Goal: Task Accomplishment & Management: Use online tool/utility

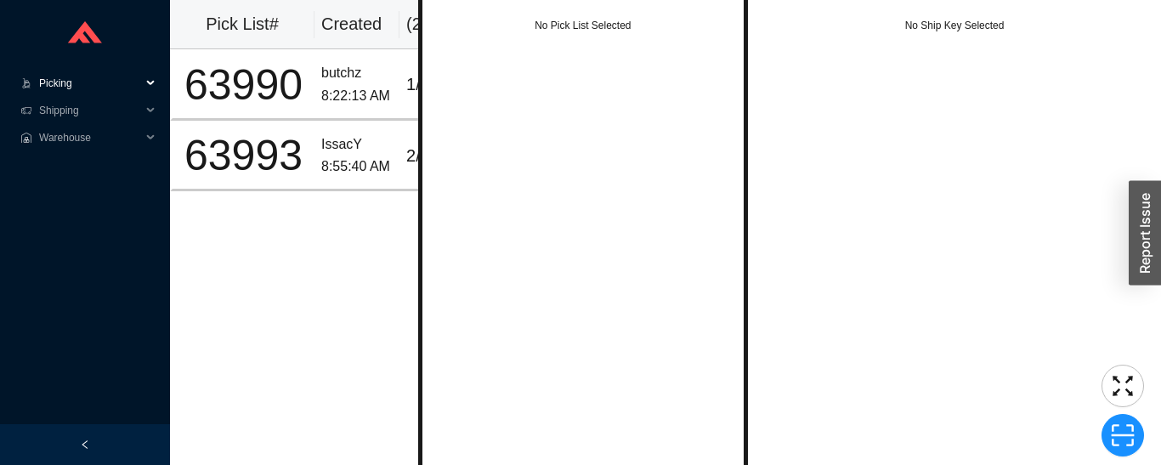
click at [150, 83] on icon at bounding box center [152, 83] width 9 height 0
click at [54, 111] on link "Start Pick" at bounding box center [62, 111] width 43 height 12
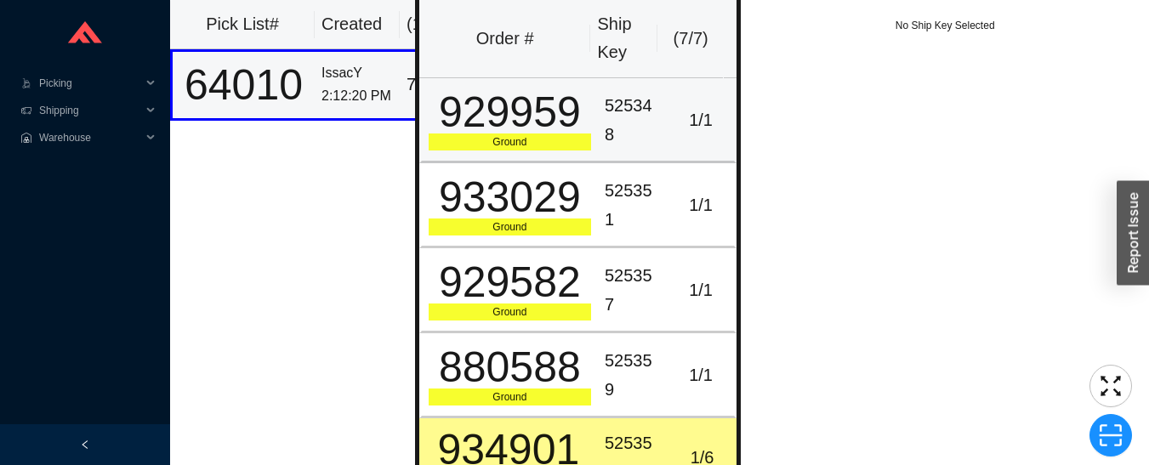
click at [606, 105] on div "525348" at bounding box center [633, 120] width 56 height 57
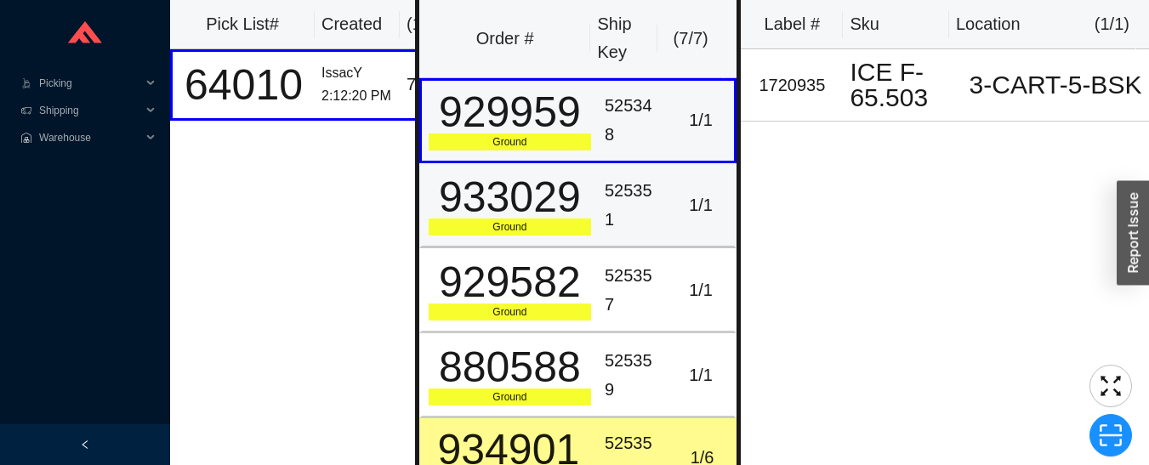
click at [667, 206] on td "1 / 1" at bounding box center [702, 205] width 70 height 85
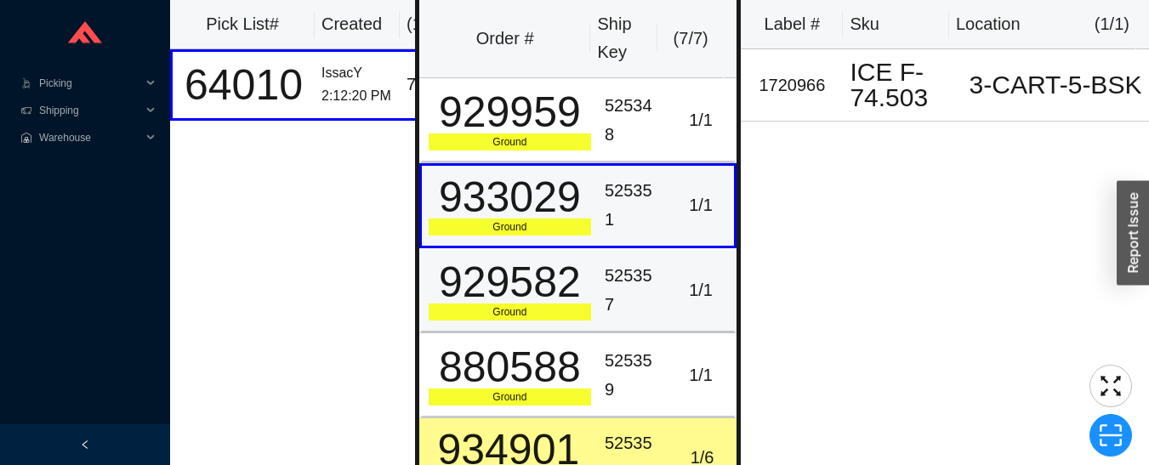
click at [656, 270] on td "525357" at bounding box center [633, 290] width 70 height 85
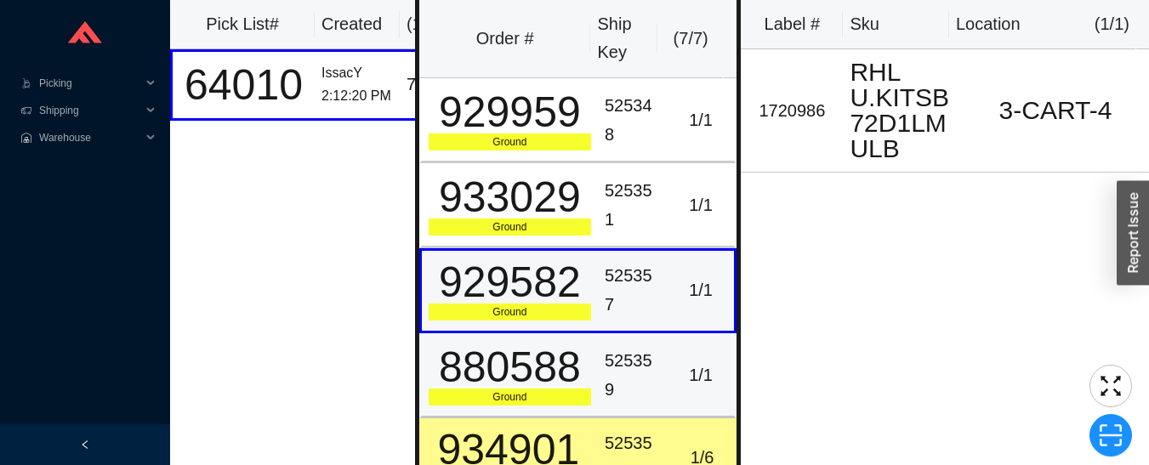
click at [667, 370] on td "1 / 1" at bounding box center [702, 375] width 70 height 85
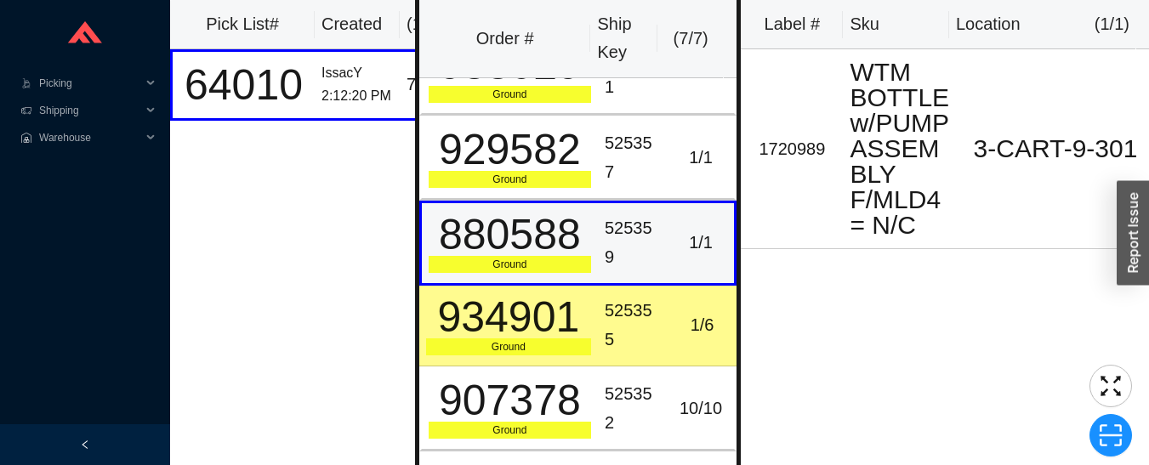
scroll to position [173, 0]
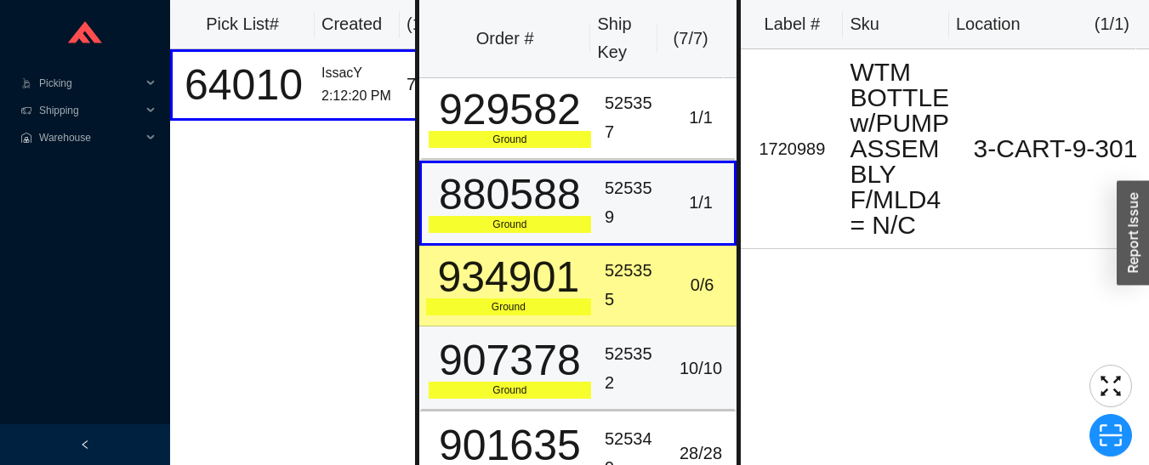
click at [633, 366] on div "525352" at bounding box center [633, 368] width 56 height 57
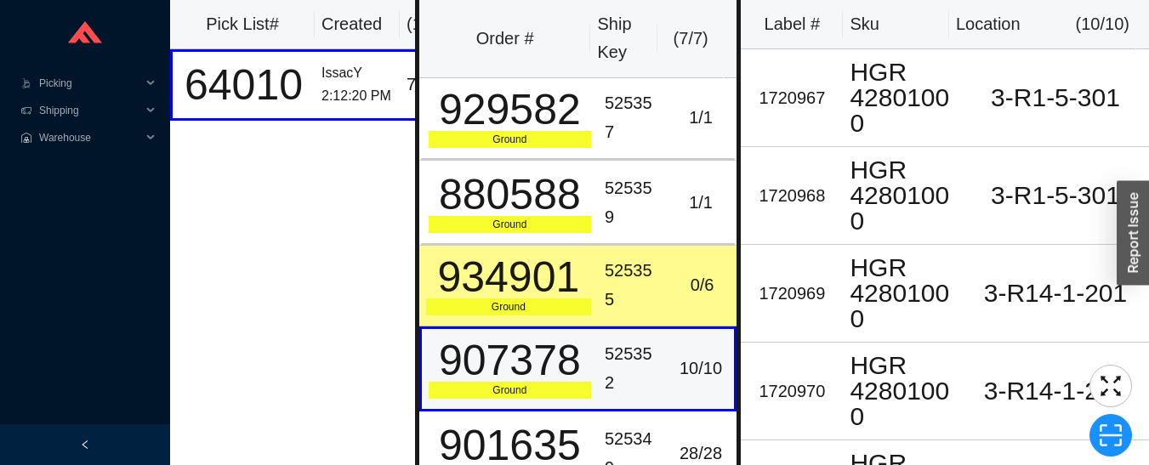
scroll to position [31, 0]
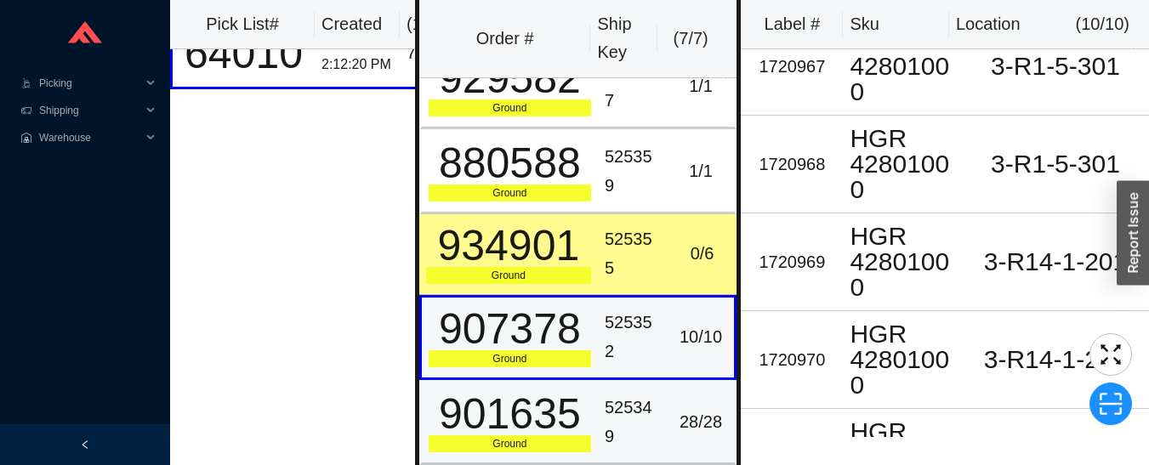
click at [630, 417] on div "525349" at bounding box center [633, 422] width 56 height 57
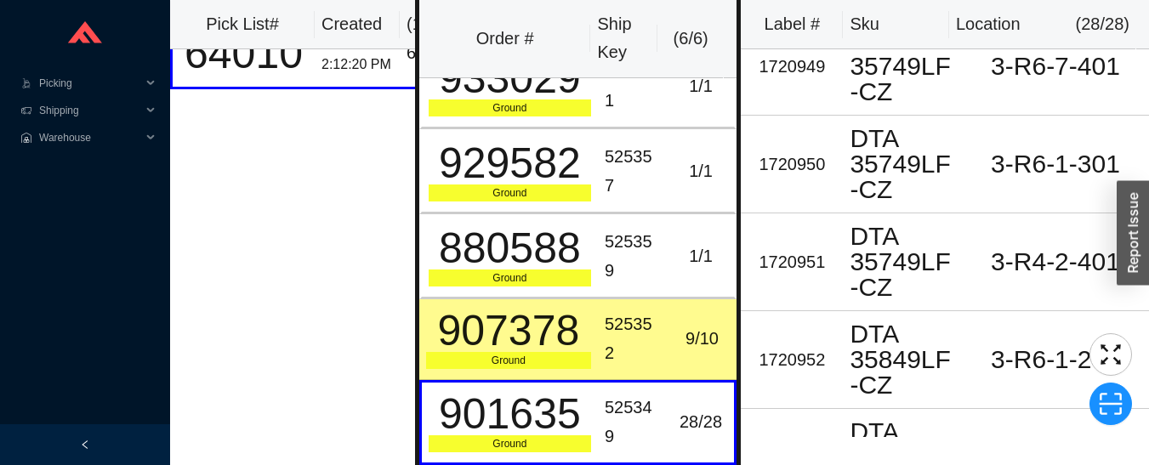
scroll to position [88, 0]
